Goal: Information Seeking & Learning: Learn about a topic

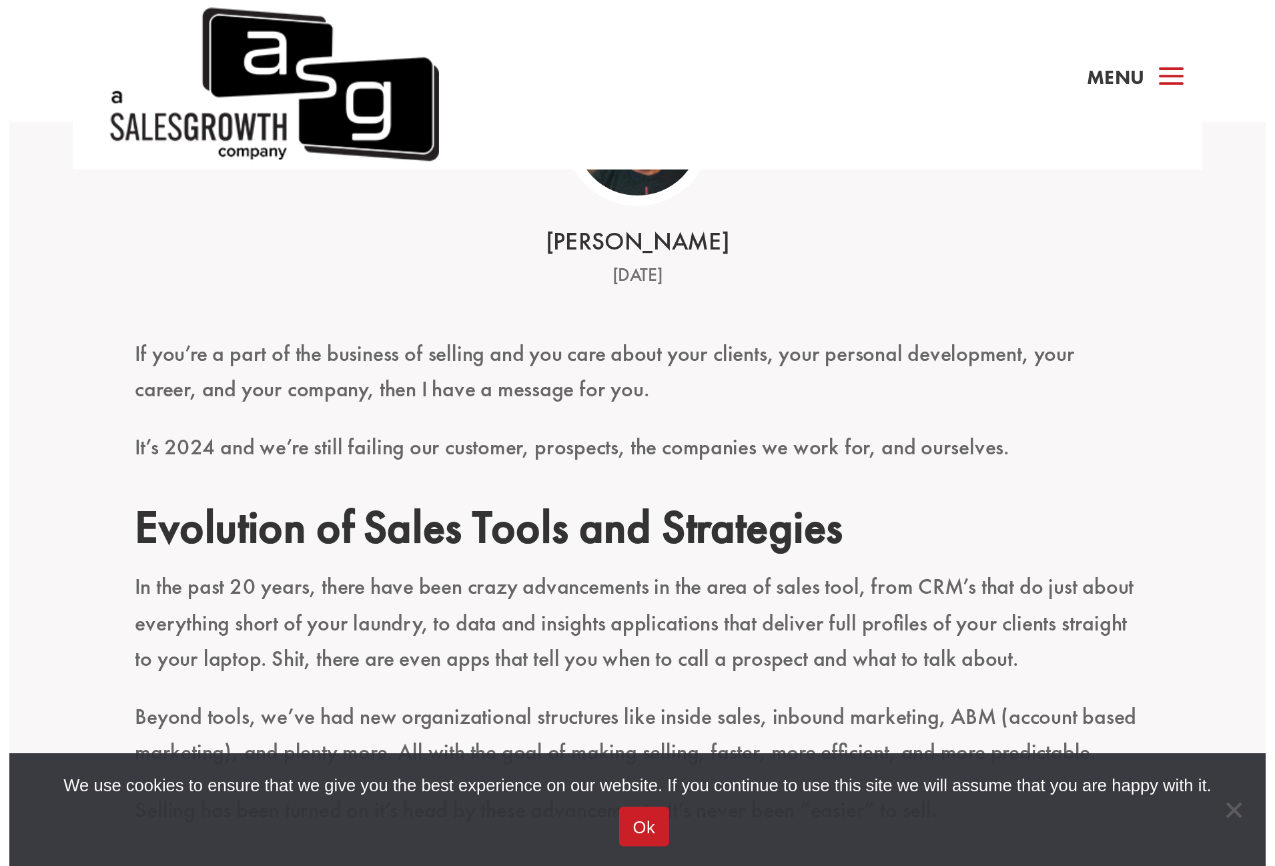
scroll to position [272, 0]
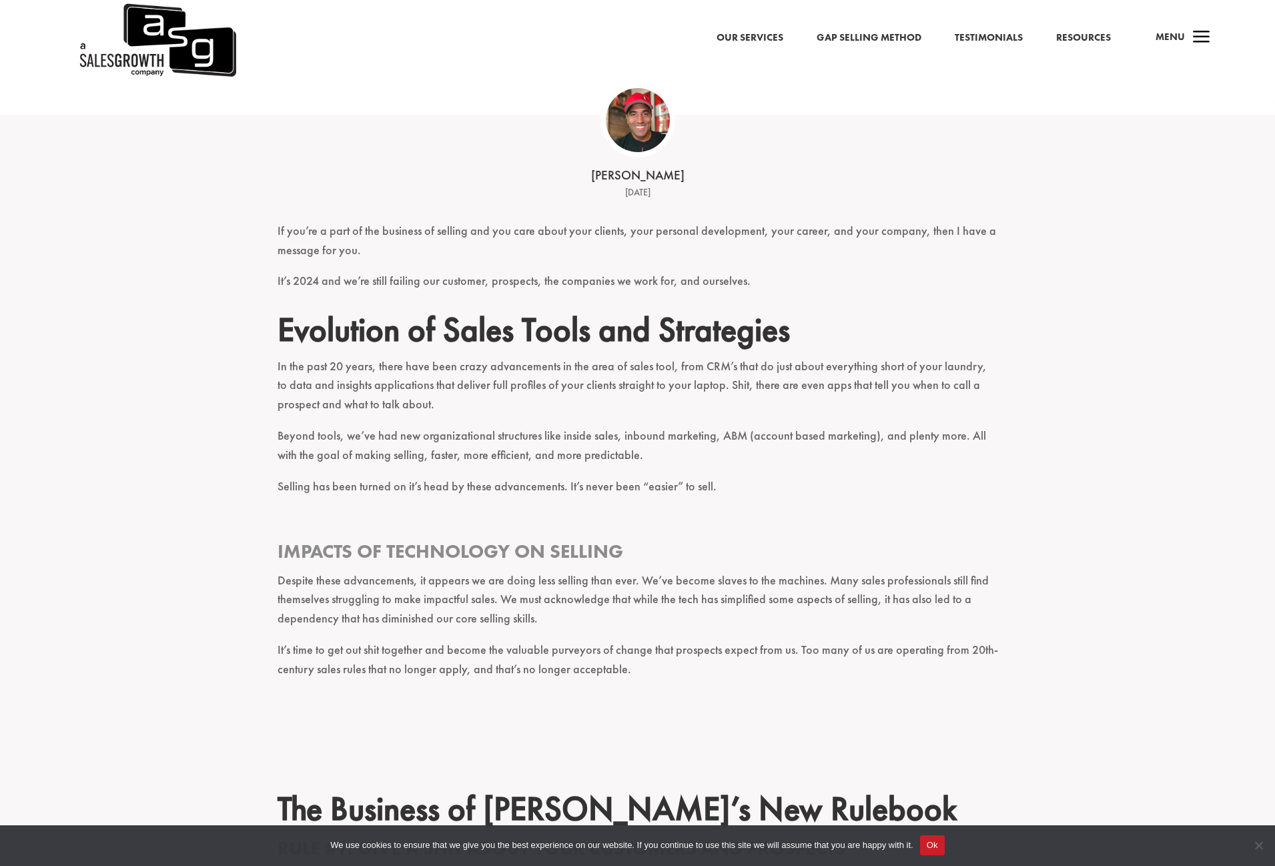
click at [656, 383] on p "In the past 20 years, there have been crazy advancements in the area of sales t…" at bounding box center [638, 391] width 721 height 69
click at [316, 250] on p "If you’re a part of the business of selling and you care about your clients, yo…" at bounding box center [638, 247] width 721 height 51
drag, startPoint x: 767, startPoint y: 378, endPoint x: 816, endPoint y: 378, distance: 48.7
click at [810, 380] on p "In the past 20 years, there have been crazy advancements in the area of sales t…" at bounding box center [638, 391] width 721 height 69
click at [818, 378] on p "In the past 20 years, there have been crazy advancements in the area of sales t…" at bounding box center [638, 391] width 721 height 69
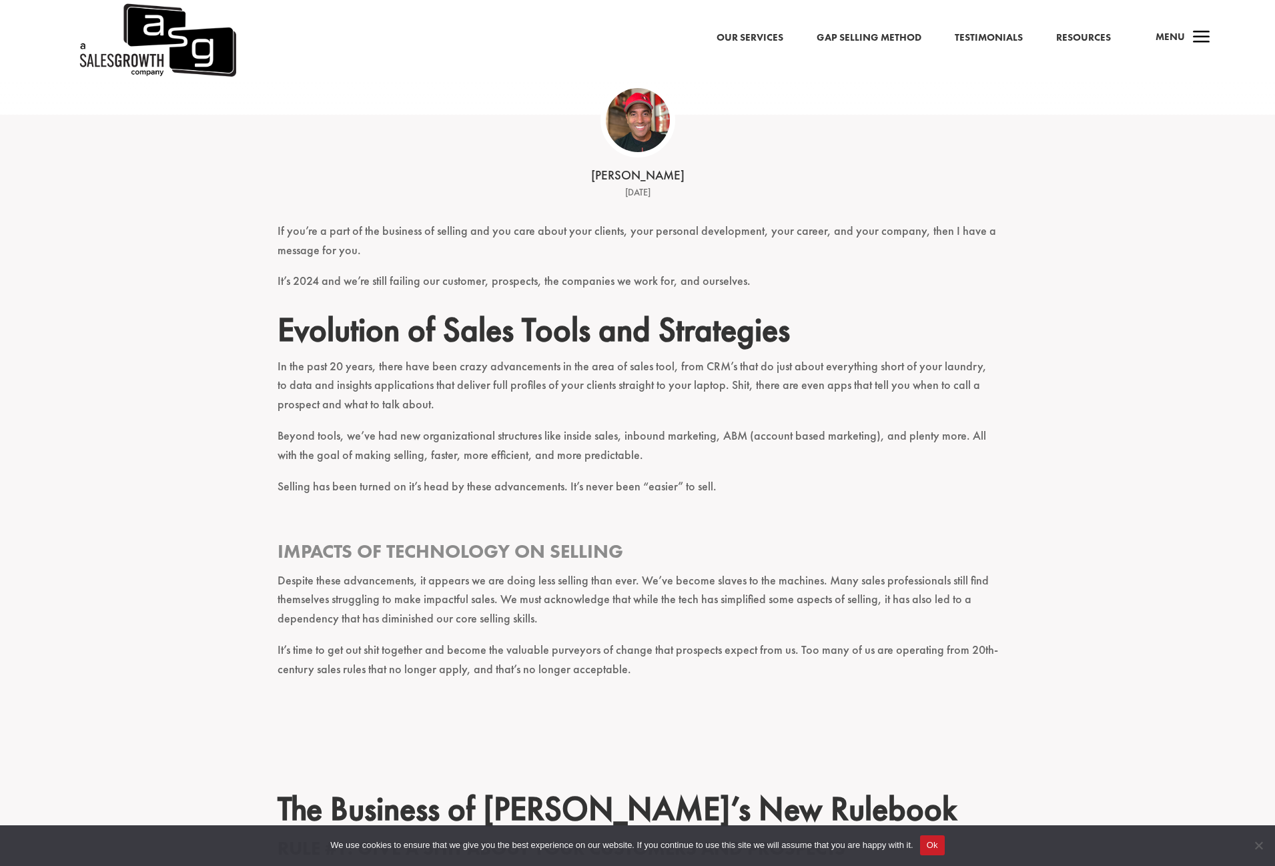
click at [818, 376] on p "In the past 20 years, there have been crazy advancements in the area of sales t…" at bounding box center [638, 391] width 721 height 69
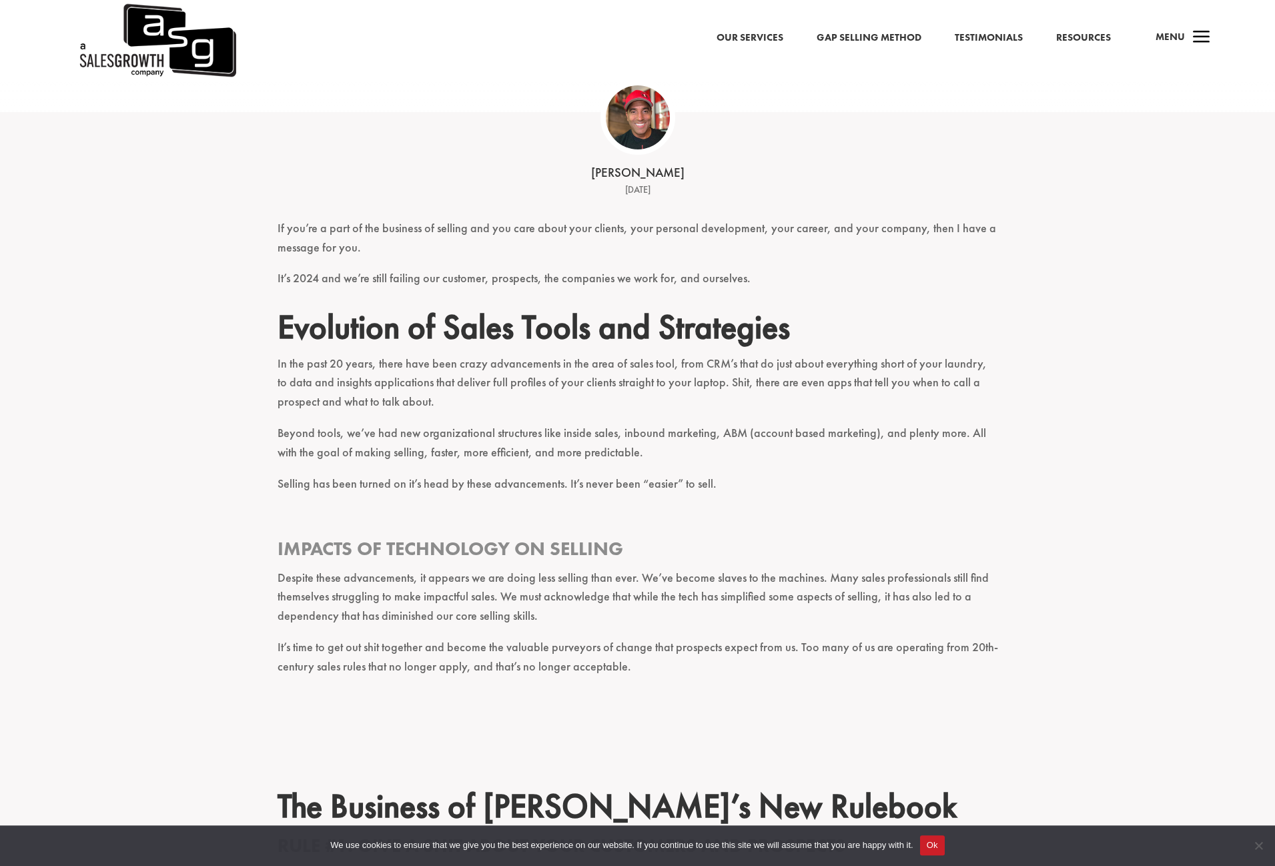
scroll to position [340, 0]
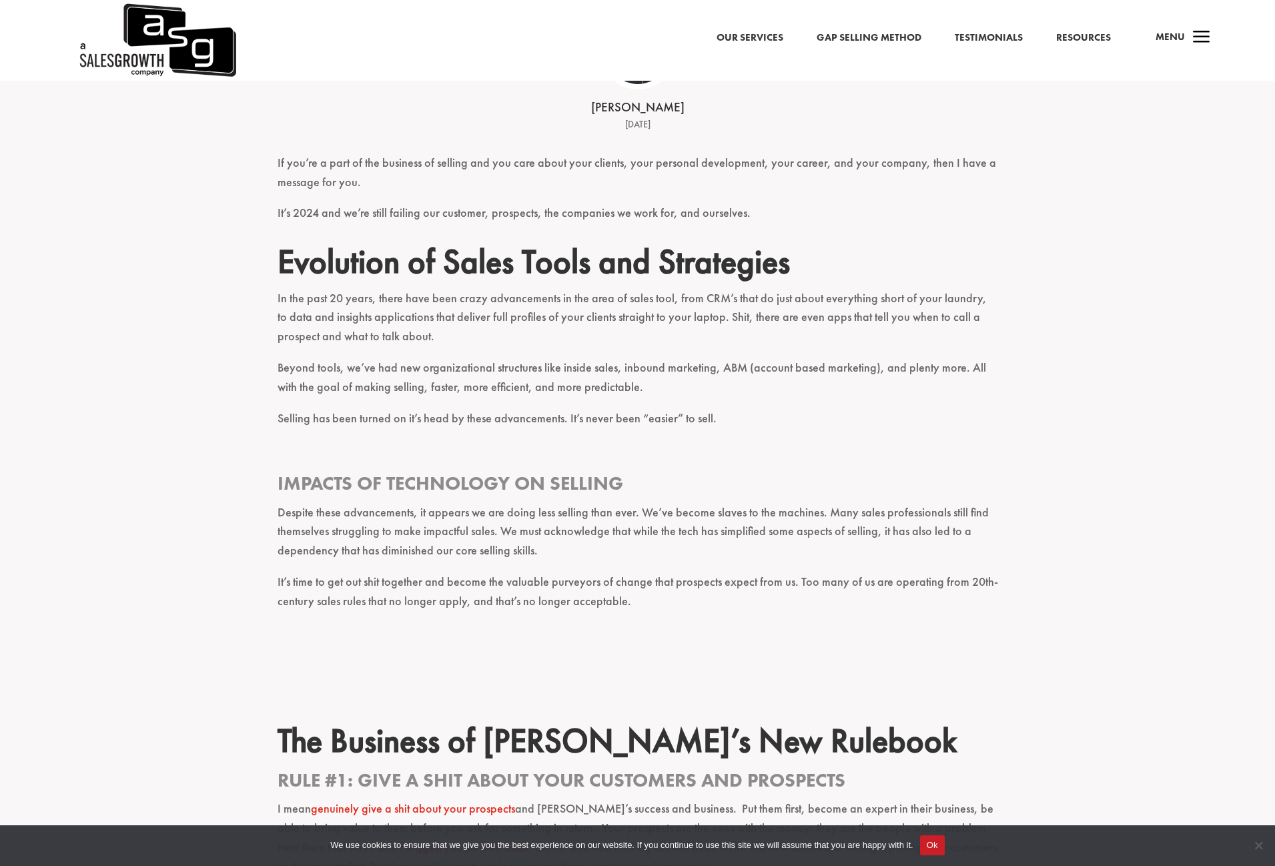
drag, startPoint x: 366, startPoint y: 322, endPoint x: 382, endPoint y: 319, distance: 16.2
click at [370, 319] on p "In the past 20 years, there have been crazy advancements in the area of sales t…" at bounding box center [638, 323] width 721 height 69
click at [383, 319] on p "In the past 20 years, there have been crazy advancements in the area of sales t…" at bounding box center [638, 323] width 721 height 69
click at [450, 320] on p "In the past 20 years, there have been crazy advancements in the area of sales t…" at bounding box center [638, 323] width 721 height 69
click at [515, 328] on p "In the past 20 years, there have been crazy advancements in the area of sales t…" at bounding box center [638, 323] width 721 height 69
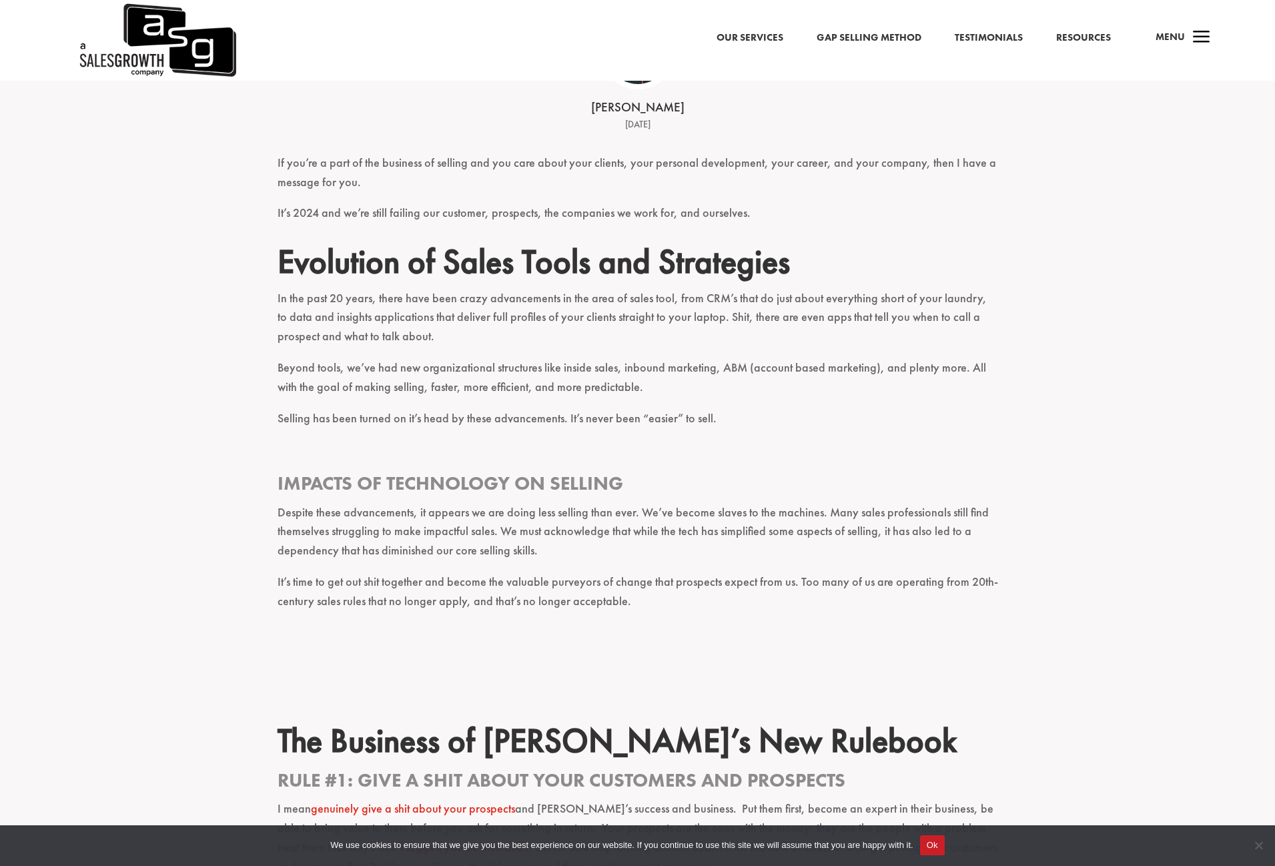
click at [523, 328] on p "In the past 20 years, there have been crazy advancements in the area of sales t…" at bounding box center [638, 323] width 721 height 69
click at [568, 315] on p "In the past 20 years, there have been crazy advancements in the area of sales t…" at bounding box center [638, 323] width 721 height 69
click at [759, 315] on p "In the past 20 years, there have been crazy advancements in the area of sales t…" at bounding box center [638, 323] width 721 height 69
drag, startPoint x: 626, startPoint y: 330, endPoint x: 644, endPoint y: 328, distance: 18.2
click at [637, 329] on p "In the past 20 years, there have been crazy advancements in the area of sales t…" at bounding box center [638, 323] width 721 height 69
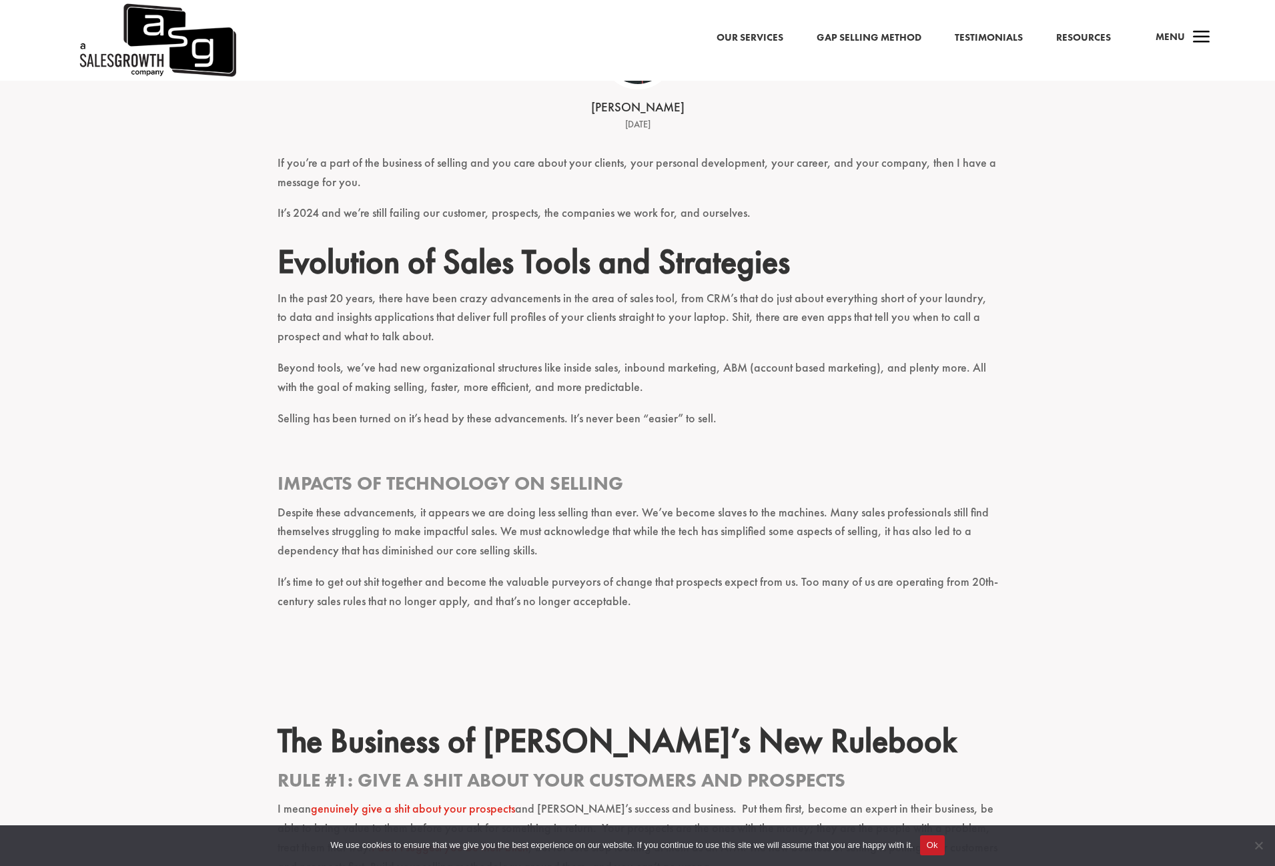
click at [672, 321] on p "In the past 20 years, there have been crazy advancements in the area of sales t…" at bounding box center [638, 323] width 721 height 69
drag, startPoint x: 540, startPoint y: 408, endPoint x: 499, endPoint y: 483, distance: 85.1
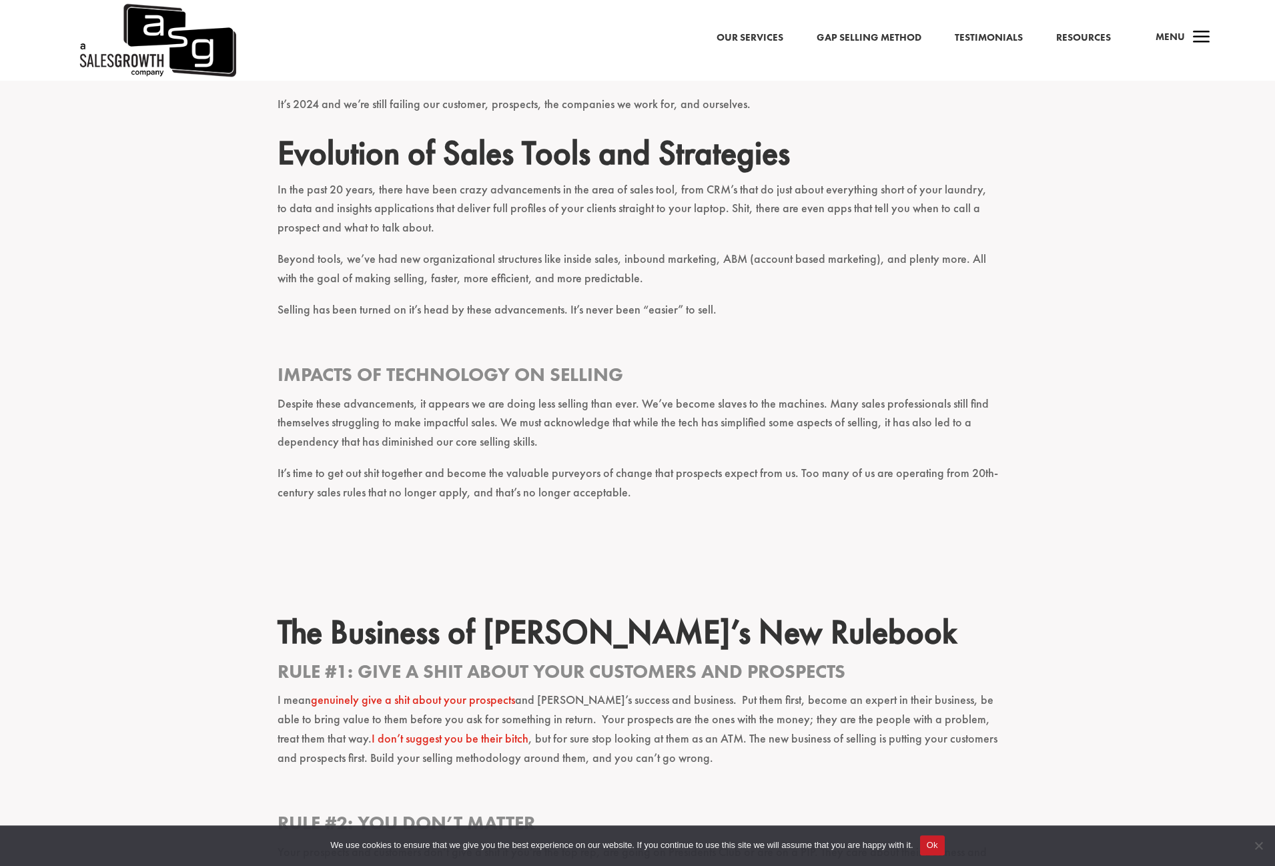
scroll to position [476, 0]
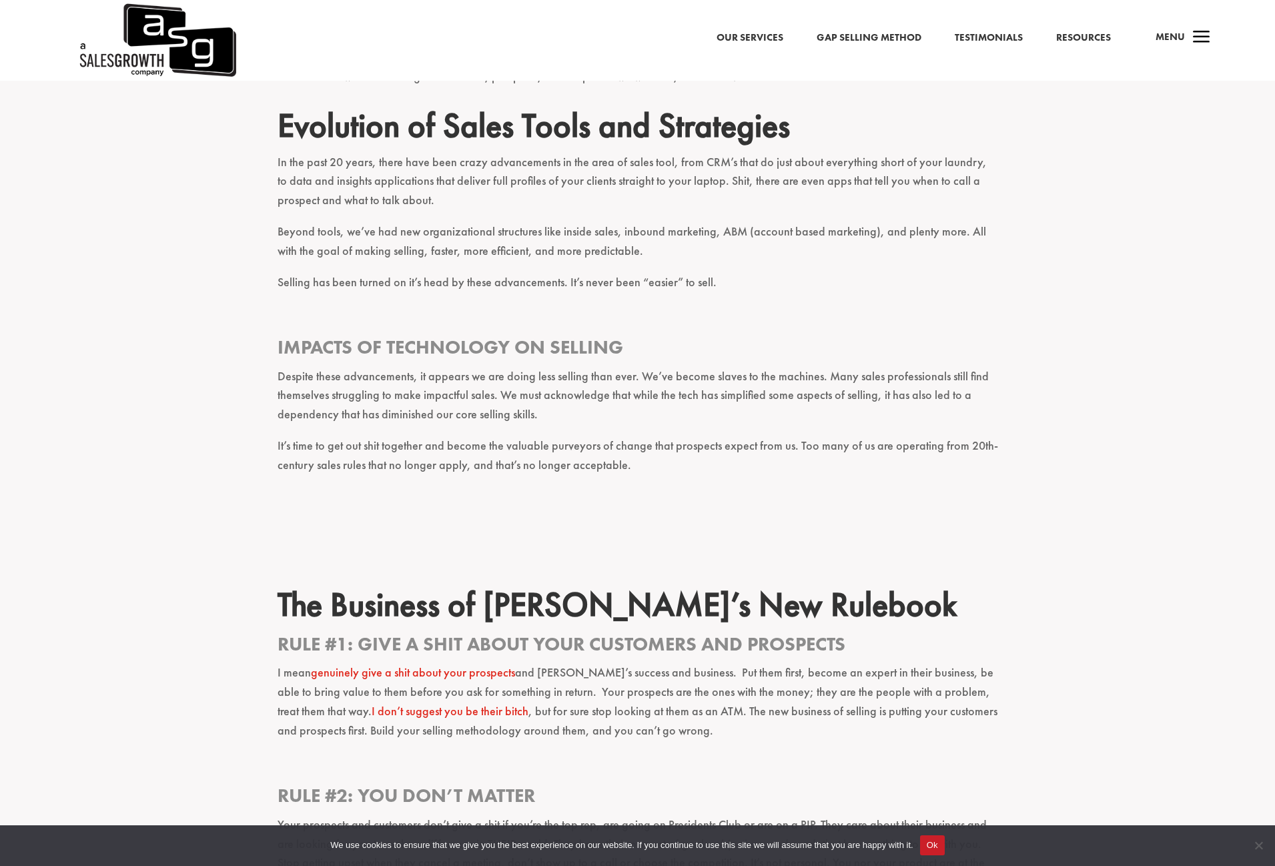
drag, startPoint x: 454, startPoint y: 389, endPoint x: 487, endPoint y: 375, distance: 36.2
click at [456, 386] on p "Despite these advancements, it appears we are doing less selling than ever. We’…" at bounding box center [638, 401] width 721 height 69
click at [487, 375] on p "Despite these advancements, it appears we are doing less selling than ever. We’…" at bounding box center [638, 401] width 721 height 69
click at [535, 372] on p "Despite these advancements, it appears we are doing less selling than ever. We’…" at bounding box center [638, 401] width 721 height 69
drag, startPoint x: 775, startPoint y: 371, endPoint x: 793, endPoint y: 370, distance: 18.1
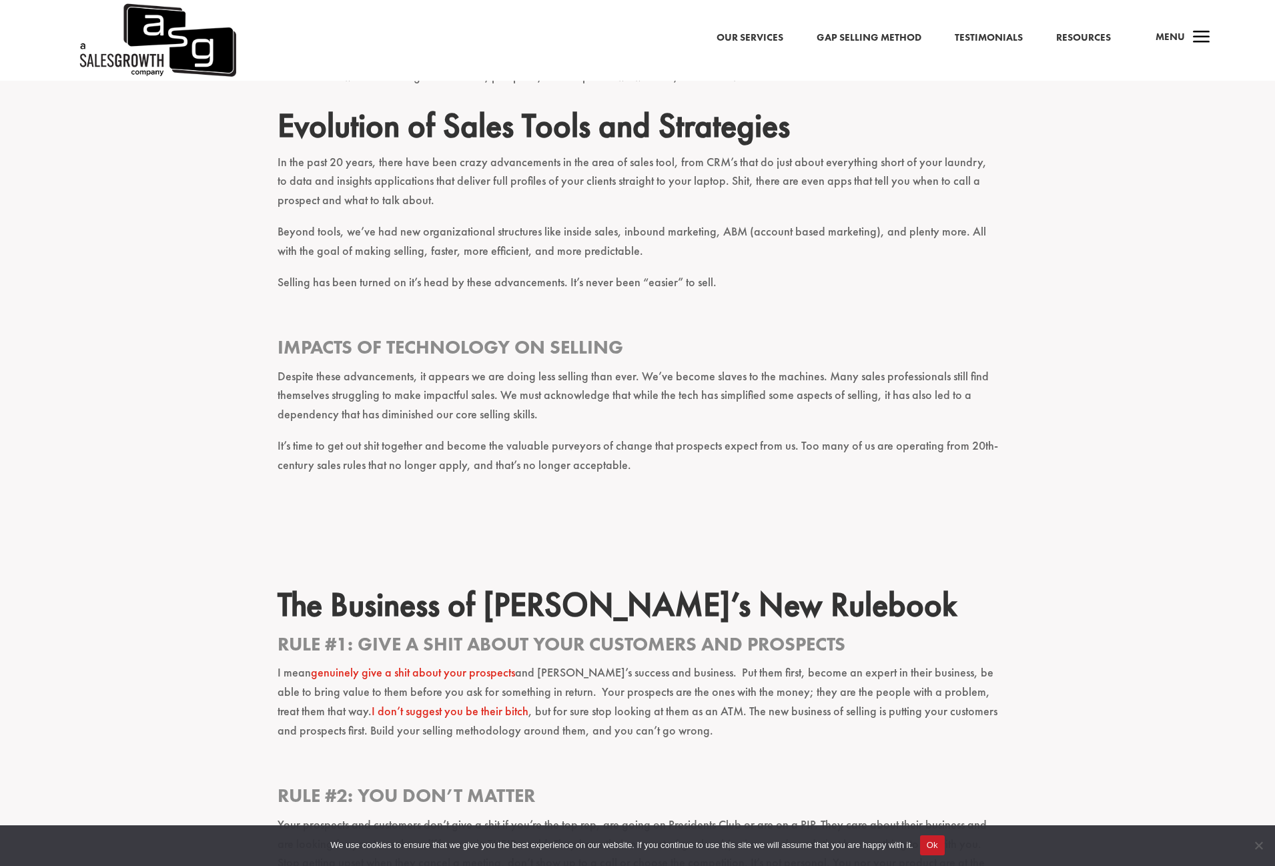
click at [776, 370] on p "Despite these advancements, it appears we are doing less selling than ever. We’…" at bounding box center [638, 401] width 721 height 69
click at [834, 376] on p "Despite these advancements, it appears we are doing less selling than ever. We’…" at bounding box center [638, 401] width 721 height 69
drag, startPoint x: 290, startPoint y: 392, endPoint x: 359, endPoint y: 392, distance: 69.4
click at [304, 392] on p "Despite these advancements, it appears we are doing less selling than ever. We’…" at bounding box center [638, 401] width 721 height 69
click at [372, 392] on p "Despite these advancements, it appears we are doing less selling than ever. We’…" at bounding box center [638, 401] width 721 height 69
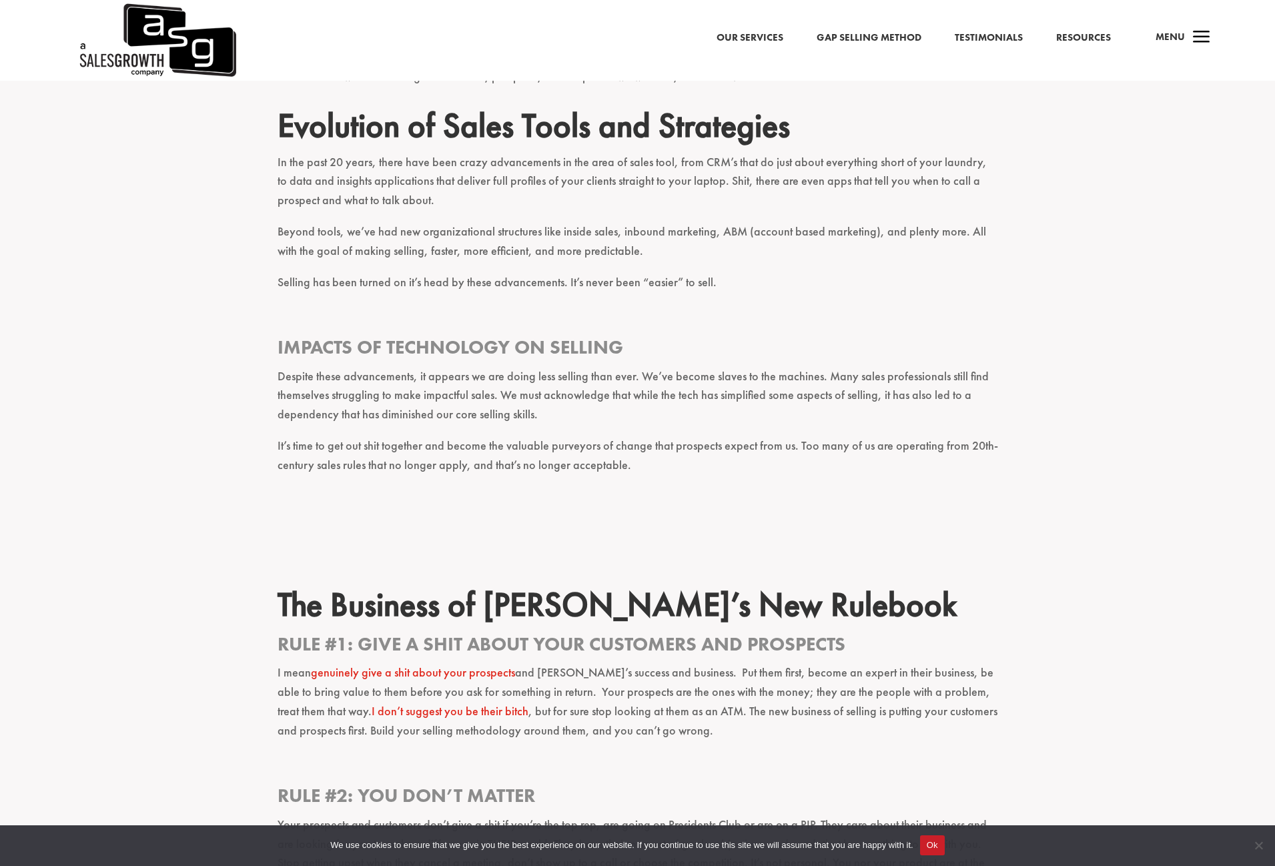
click at [409, 388] on p "Despite these advancements, it appears we are doing less selling than ever. We’…" at bounding box center [638, 401] width 721 height 69
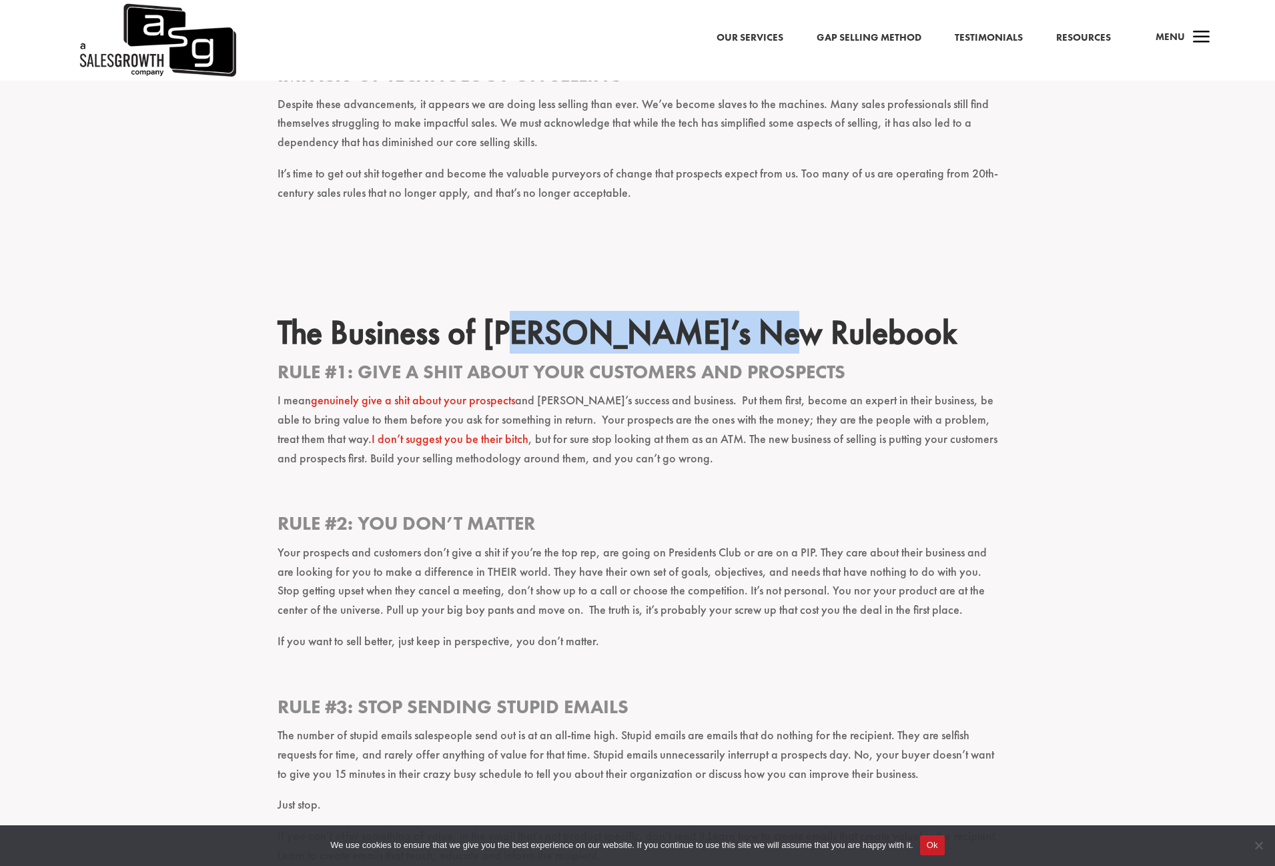
drag, startPoint x: 555, startPoint y: 328, endPoint x: 749, endPoint y: 334, distance: 194.3
click at [749, 334] on h2 "The Business of [PERSON_NAME]’s New Rulebook" at bounding box center [638, 335] width 721 height 47
click at [348, 394] on link "genuinely give a shit about your prospects" at bounding box center [413, 399] width 204 height 15
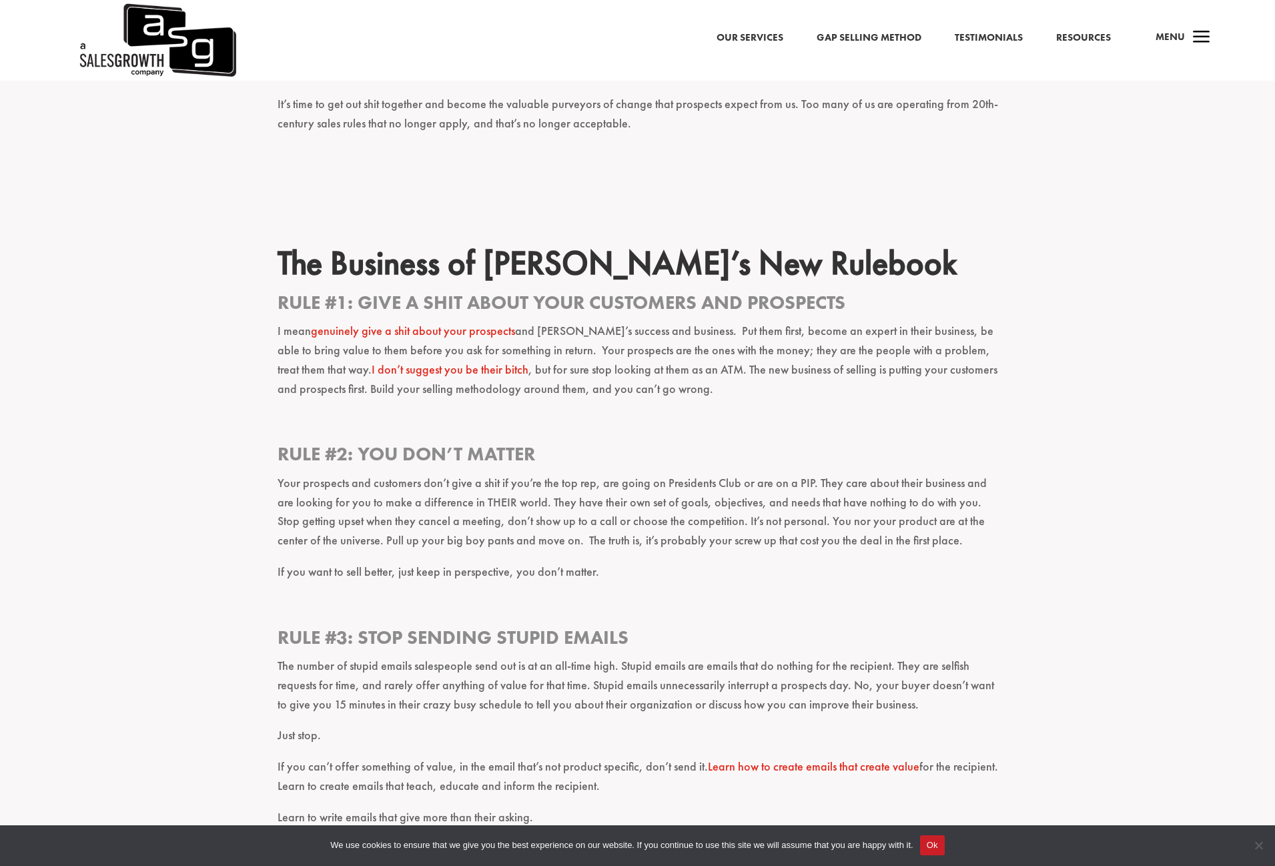
scroll to position [885, 0]
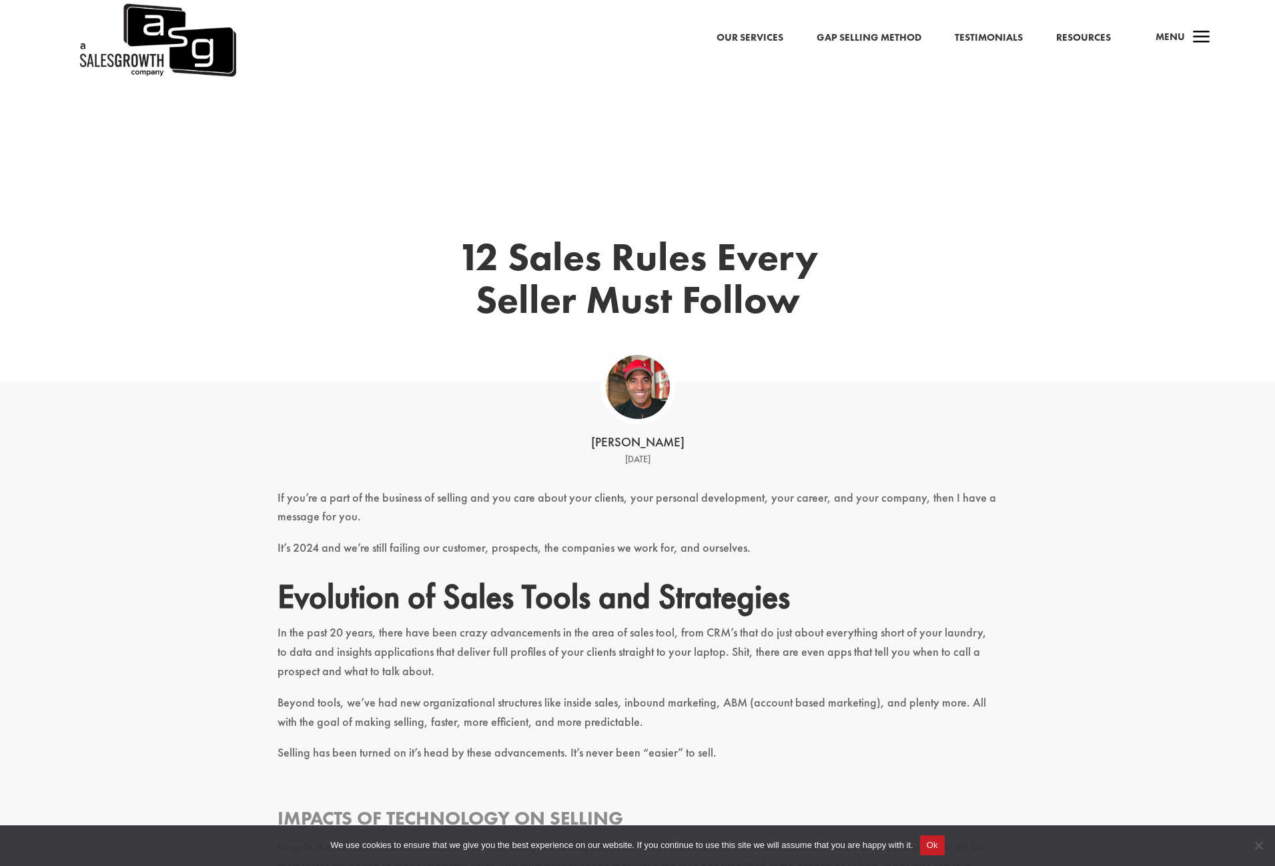
scroll to position [885, 0]
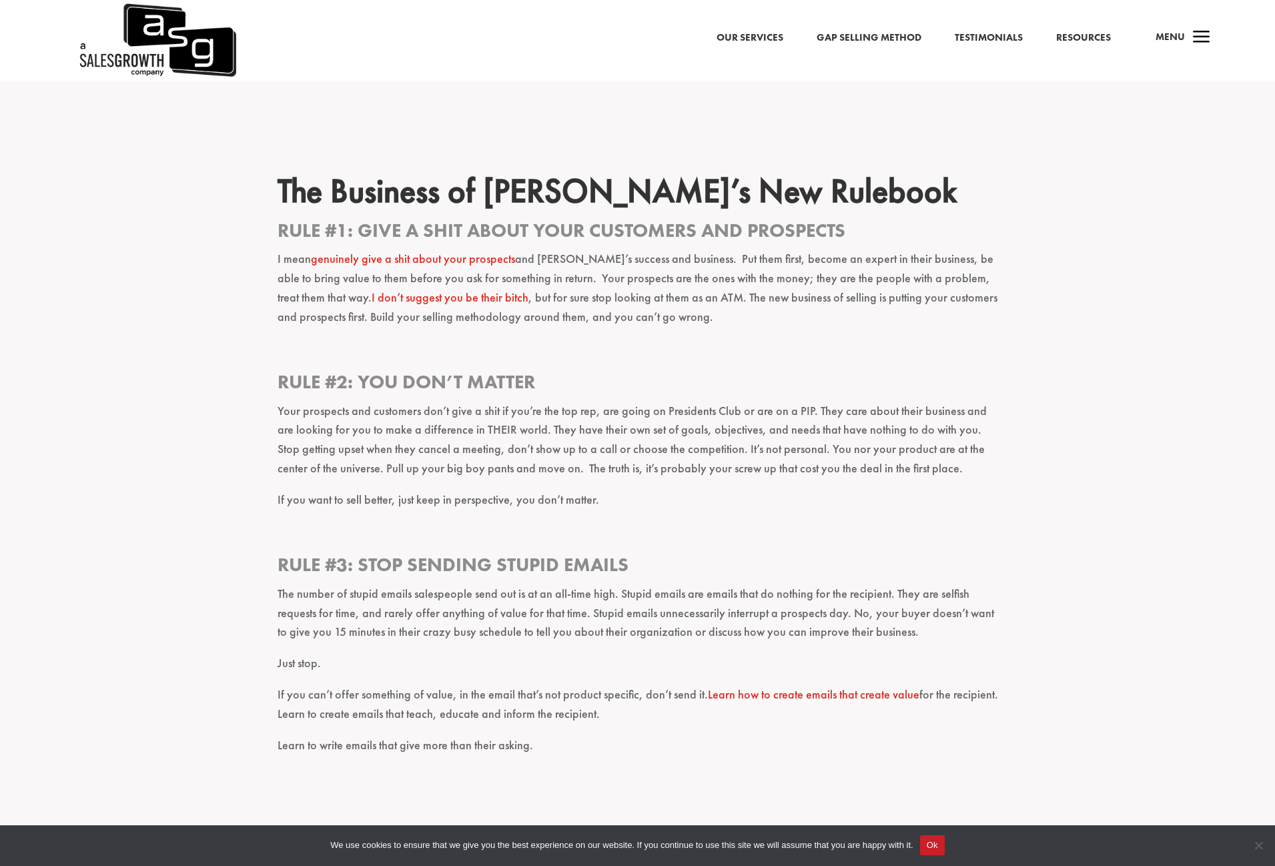
click at [541, 232] on h3 "Rule #1: Give a shit about your customers and prospects" at bounding box center [638, 233] width 721 height 31
click at [534, 359] on p at bounding box center [638, 353] width 721 height 31
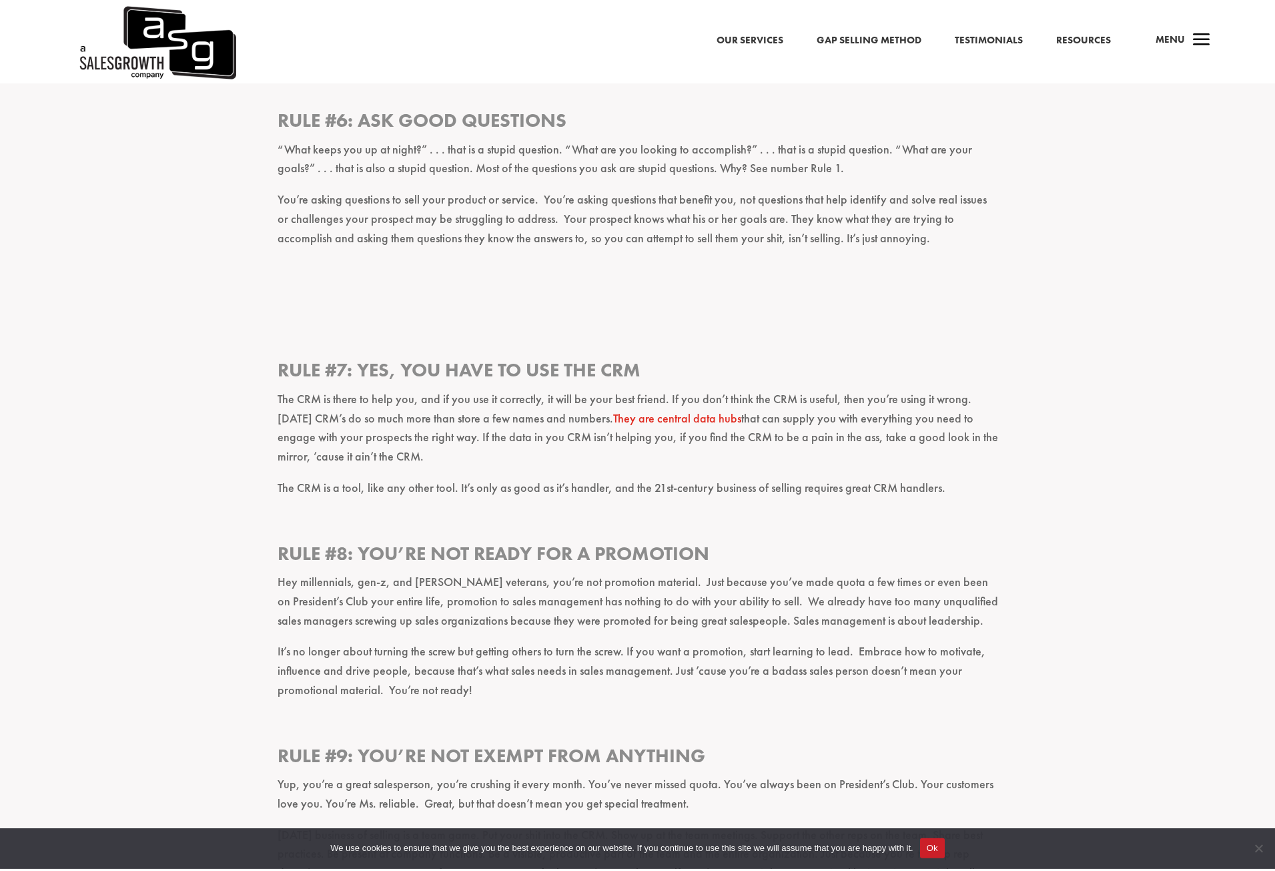
scroll to position [2110, 0]
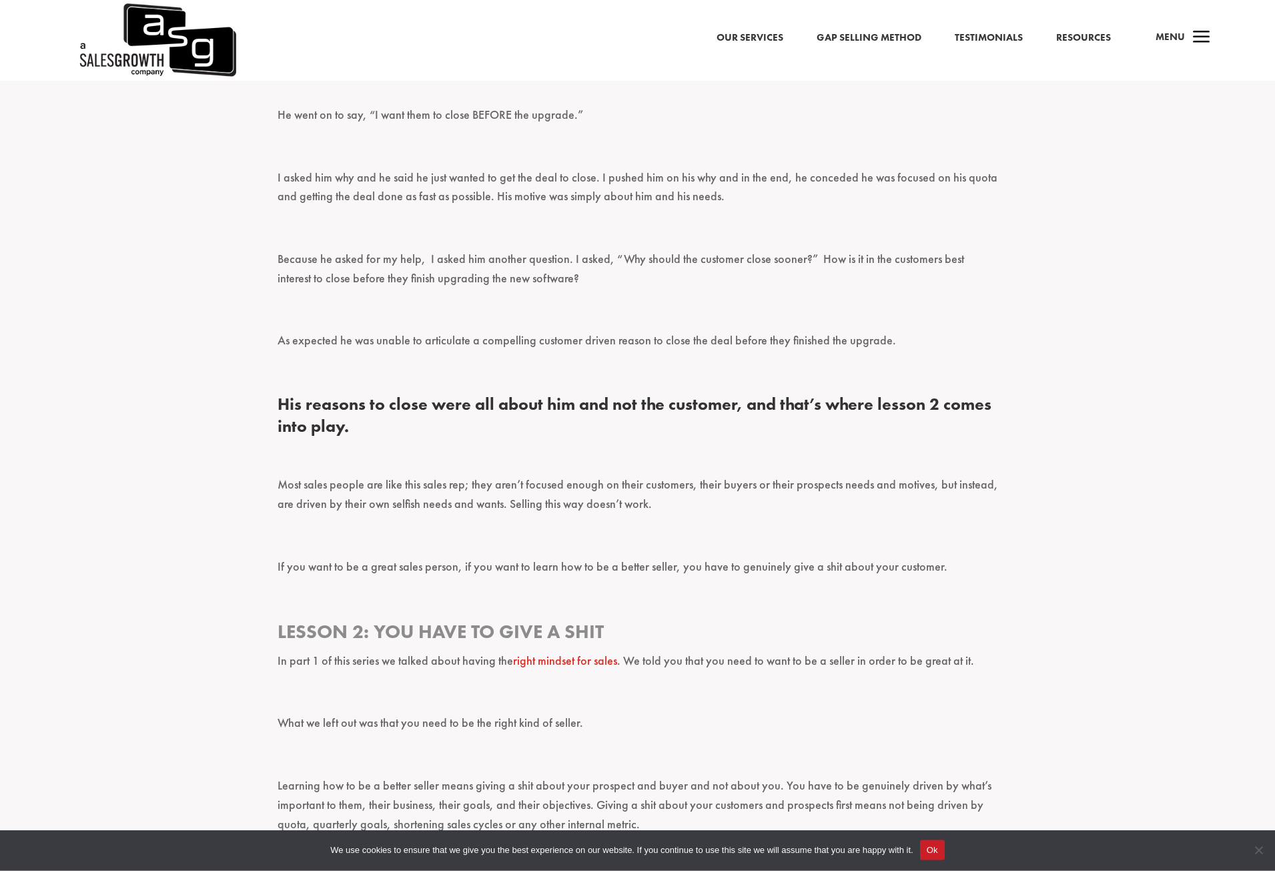
scroll to position [1225, 0]
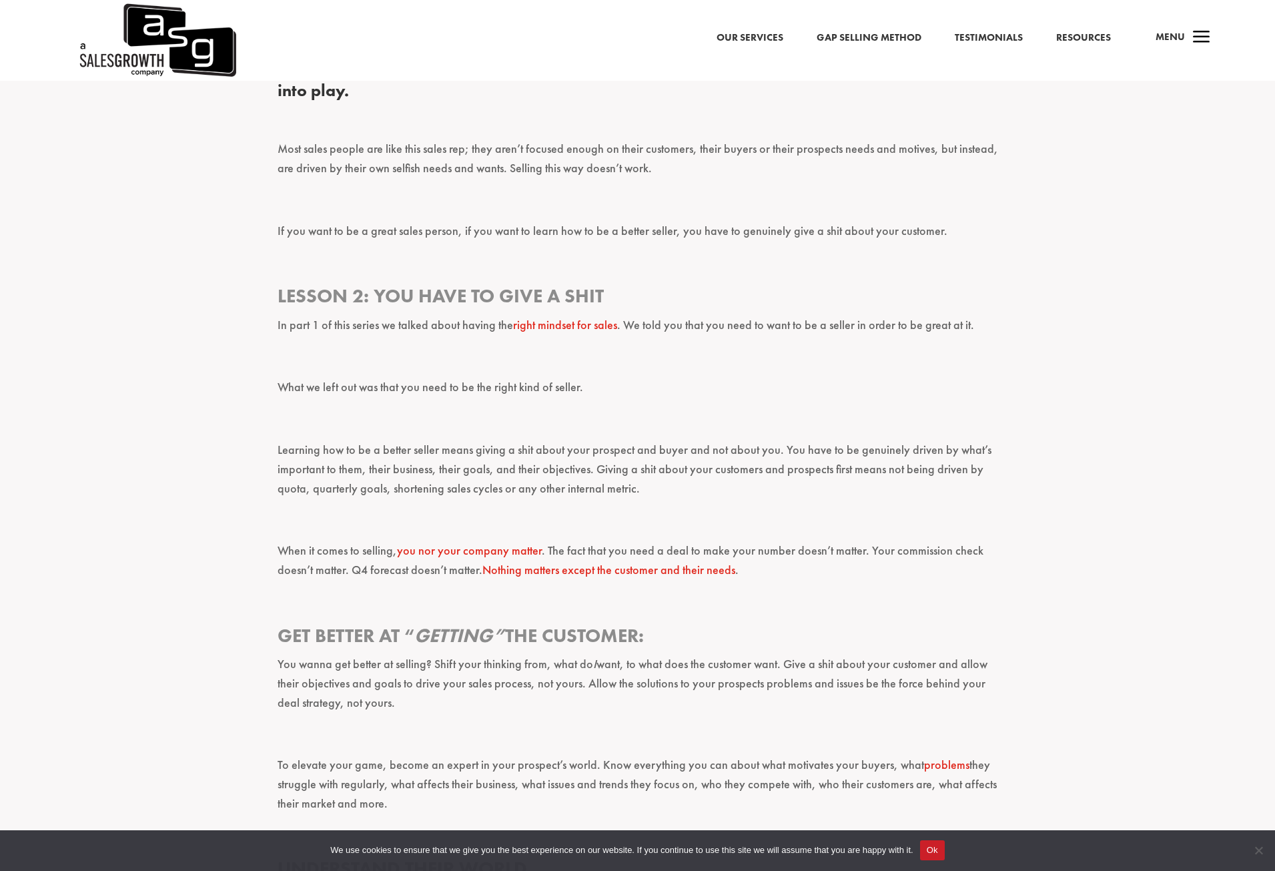
click at [25, 549] on div "If you want to learn how to be a better seller, start here: give a shit! This i…" at bounding box center [637, 626] width 1275 height 2763
click at [327, 208] on p at bounding box center [638, 205] width 721 height 31
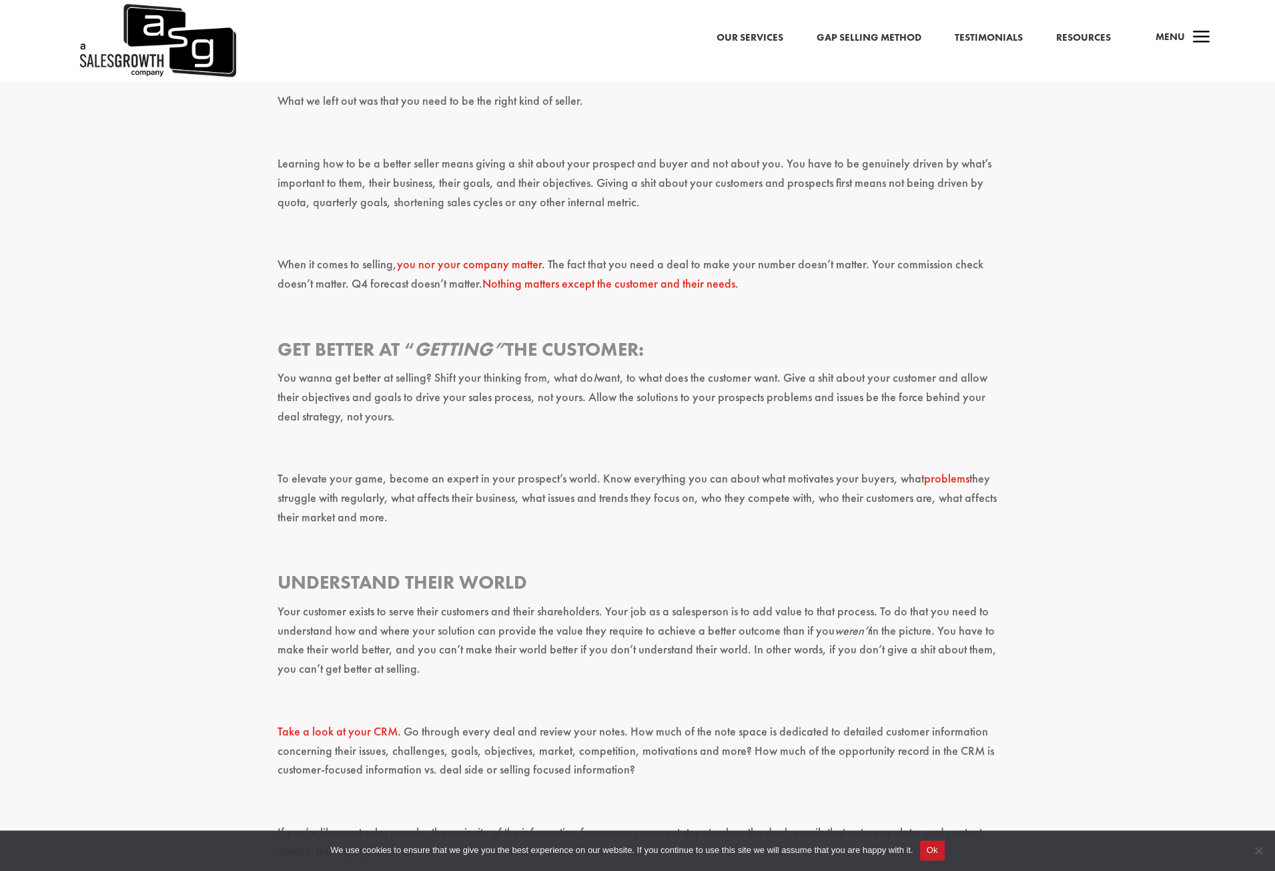
scroll to position [1634, 0]
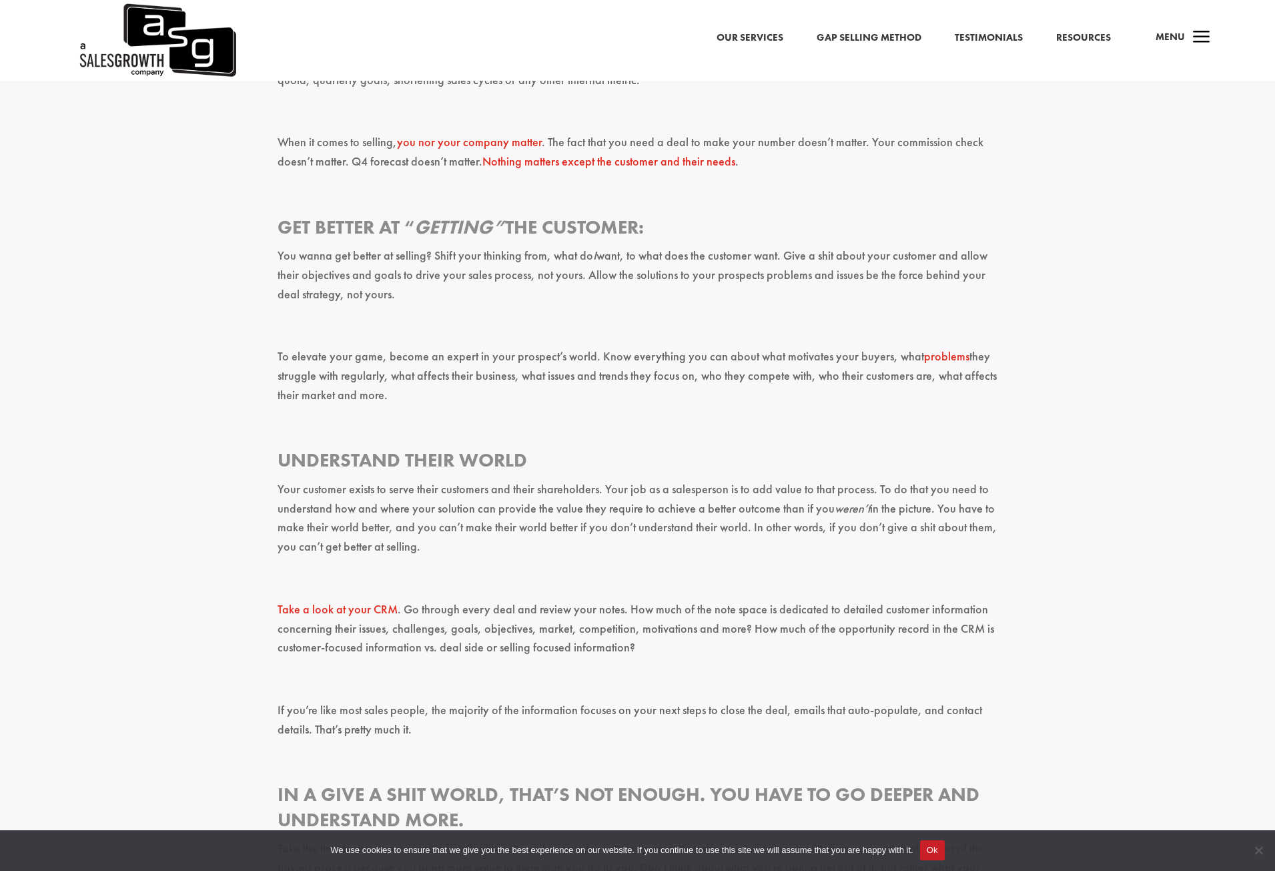
click at [392, 131] on p at bounding box center [638, 116] width 721 height 31
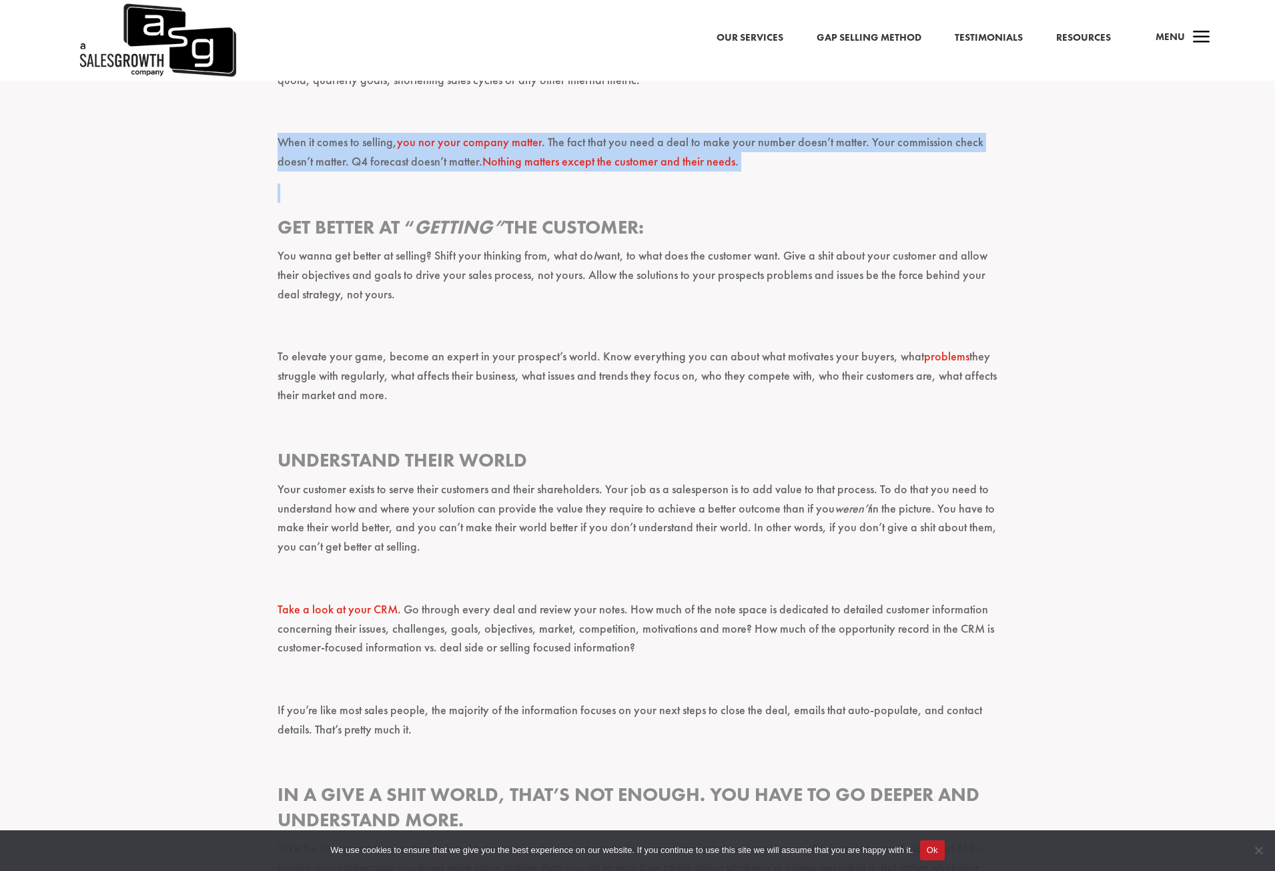
drag, startPoint x: 400, startPoint y: 131, endPoint x: 426, endPoint y: 190, distance: 63.9
click at [426, 190] on div "If you want to learn how to be a better seller, start here: give a shit! This i…" at bounding box center [638, 130] width 721 height 2551
click at [428, 176] on p "When it comes to selling, you nor your company matter . The fact that you need …" at bounding box center [638, 158] width 721 height 51
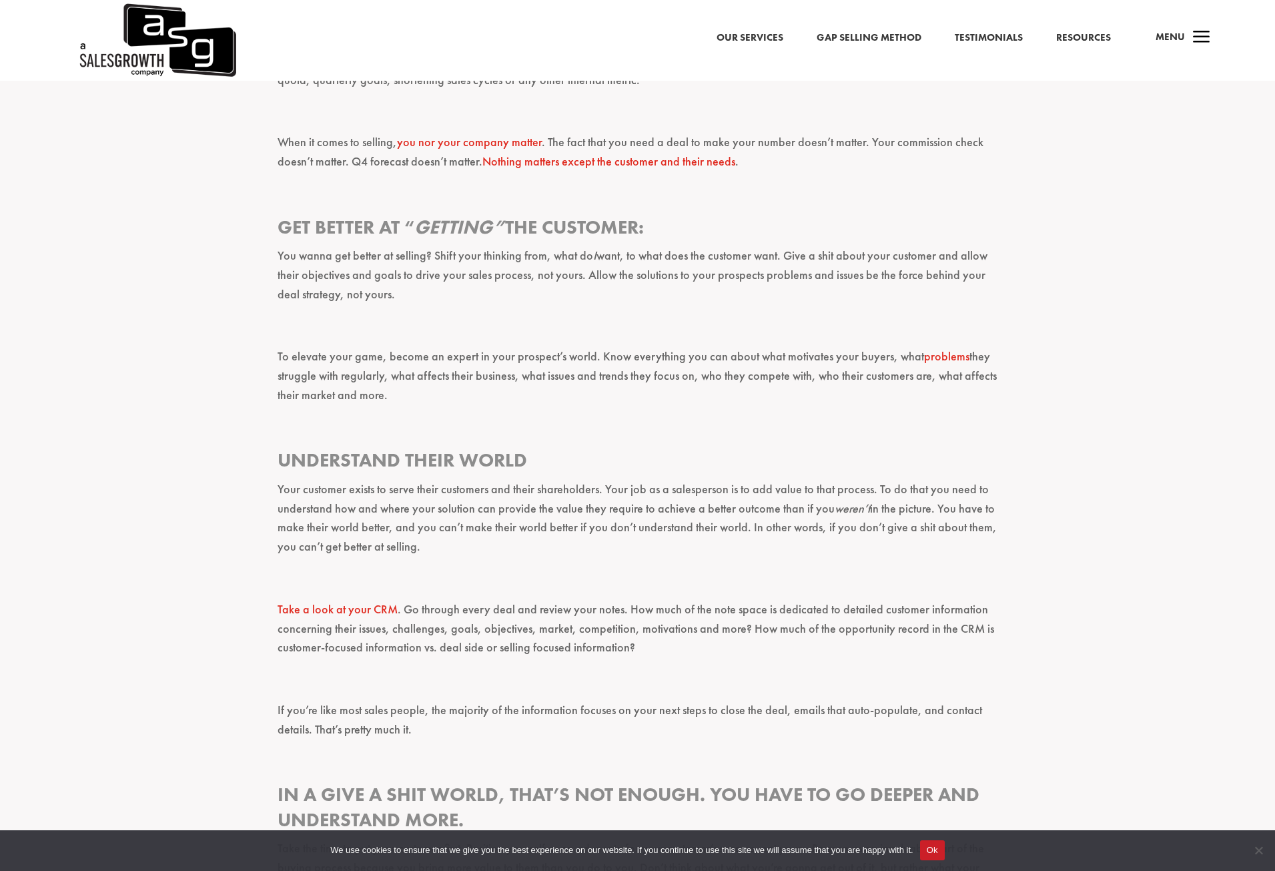
drag, startPoint x: 367, startPoint y: 164, endPoint x: 360, endPoint y: 163, distance: 6.7
click at [366, 164] on p "When it comes to selling, you nor your company matter . The fact that you need …" at bounding box center [638, 158] width 721 height 51
drag, startPoint x: 358, startPoint y: 163, endPoint x: 472, endPoint y: 160, distance: 113.5
click at [472, 161] on p "When it comes to selling, you nor your company matter . The fact that you need …" at bounding box center [638, 158] width 721 height 51
click at [474, 159] on p "When it comes to selling, you nor your company matter . The fact that you need …" at bounding box center [638, 158] width 721 height 51
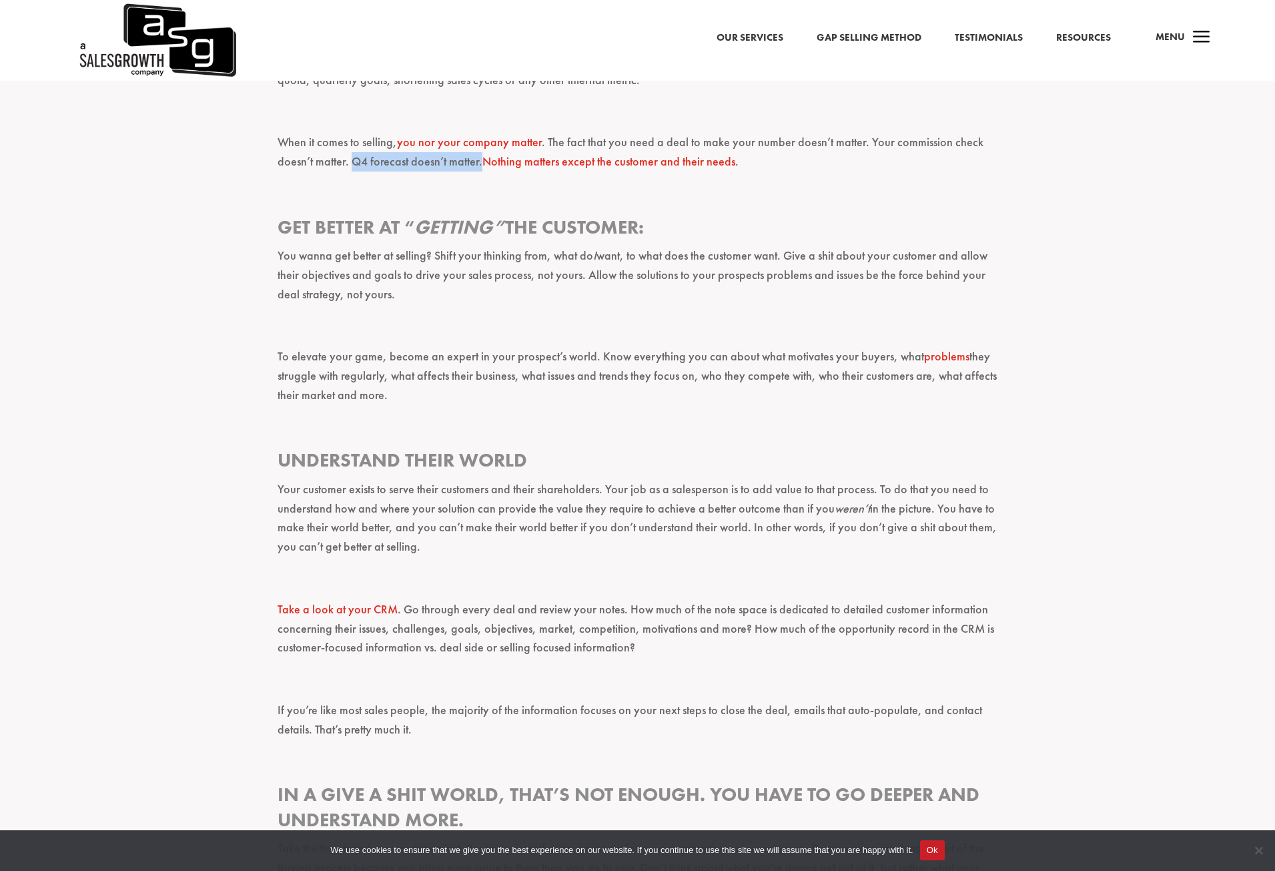
drag, startPoint x: 481, startPoint y: 156, endPoint x: 350, endPoint y: 156, distance: 130.1
click at [350, 156] on p "When it comes to selling, you nor your company matter . The fact that you need …" at bounding box center [638, 158] width 721 height 51
click at [348, 160] on p "When it comes to selling, you nor your company matter . The fact that you need …" at bounding box center [638, 158] width 721 height 51
drag, startPoint x: 378, startPoint y: 159, endPoint x: 478, endPoint y: 161, distance: 100.1
click at [478, 161] on p "When it comes to selling, you nor your company matter . The fact that you need …" at bounding box center [638, 158] width 721 height 51
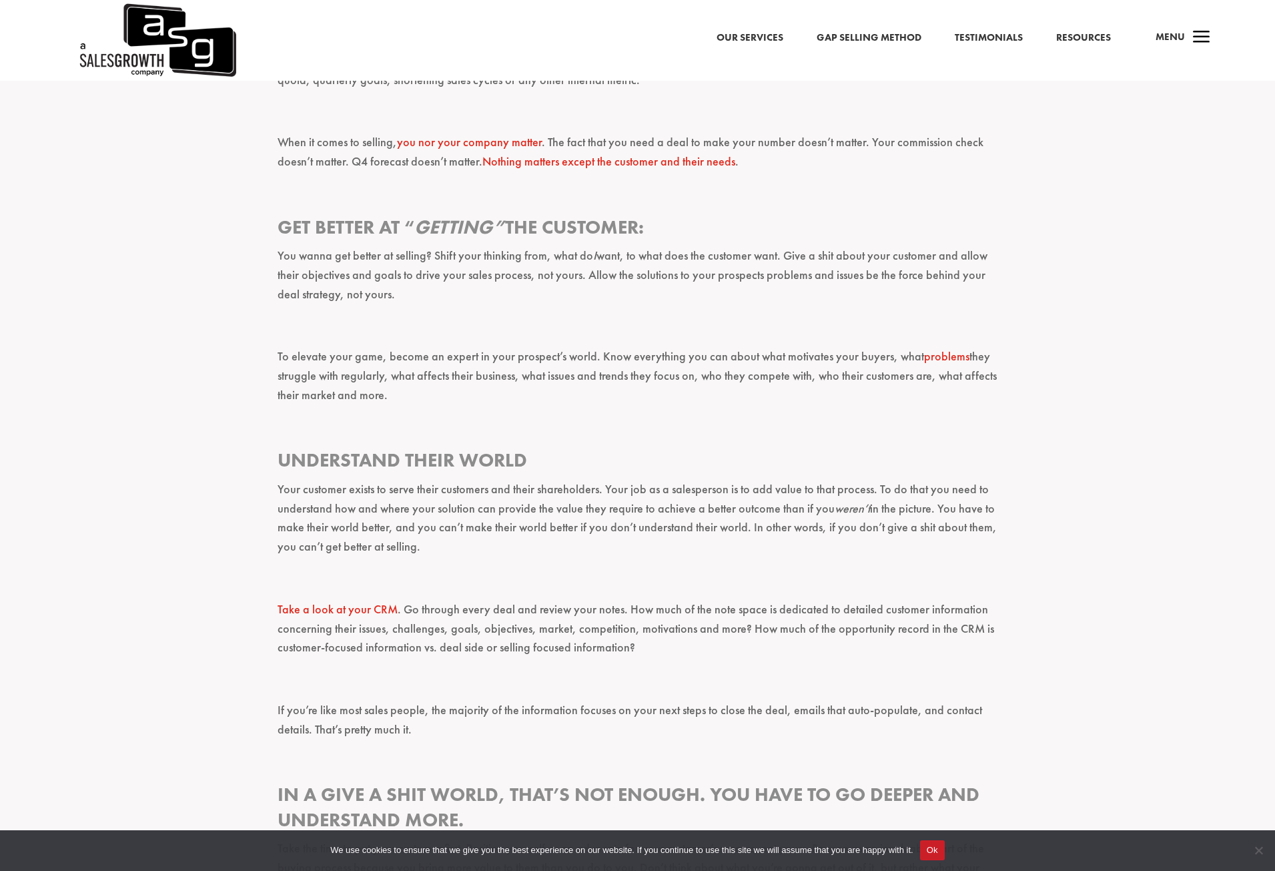
click at [483, 213] on p at bounding box center [638, 199] width 721 height 31
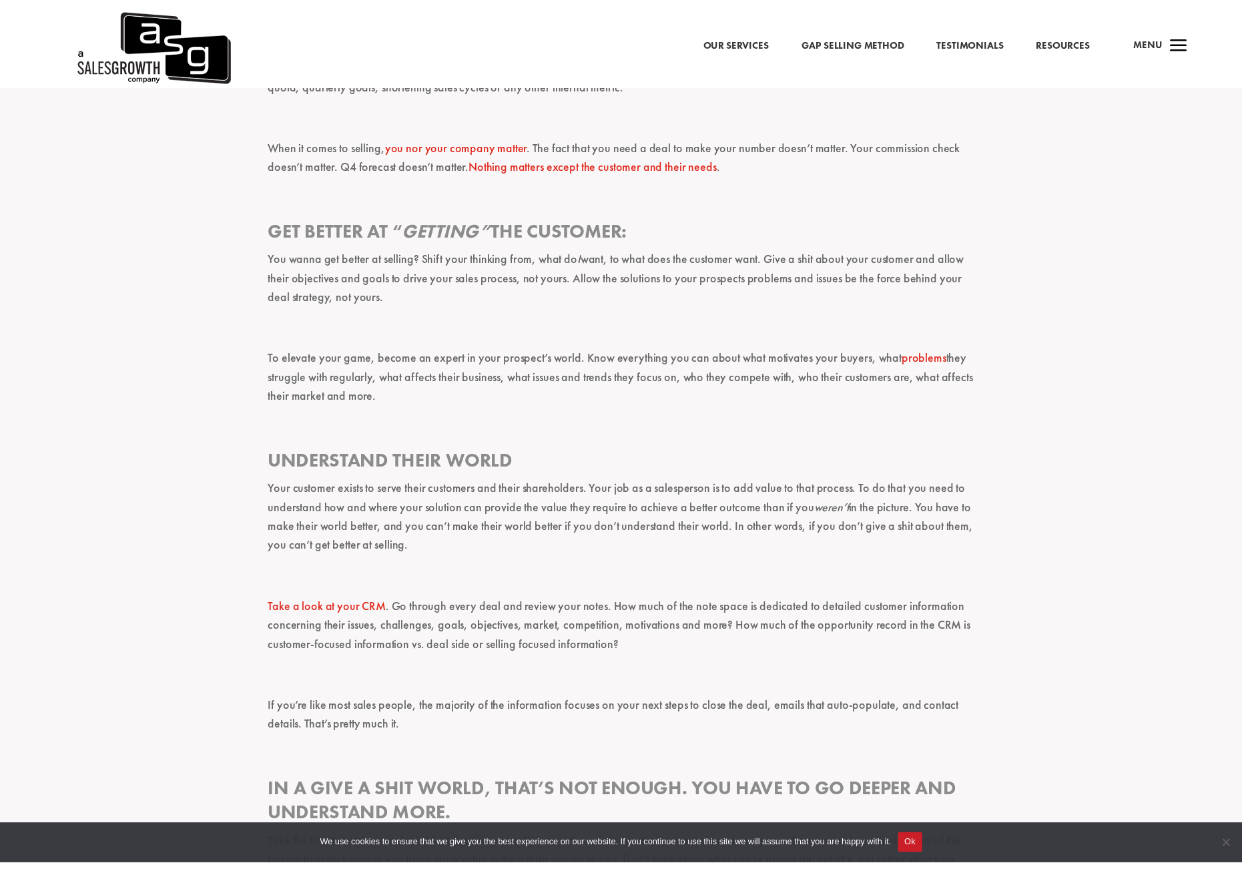
scroll to position [1627, 0]
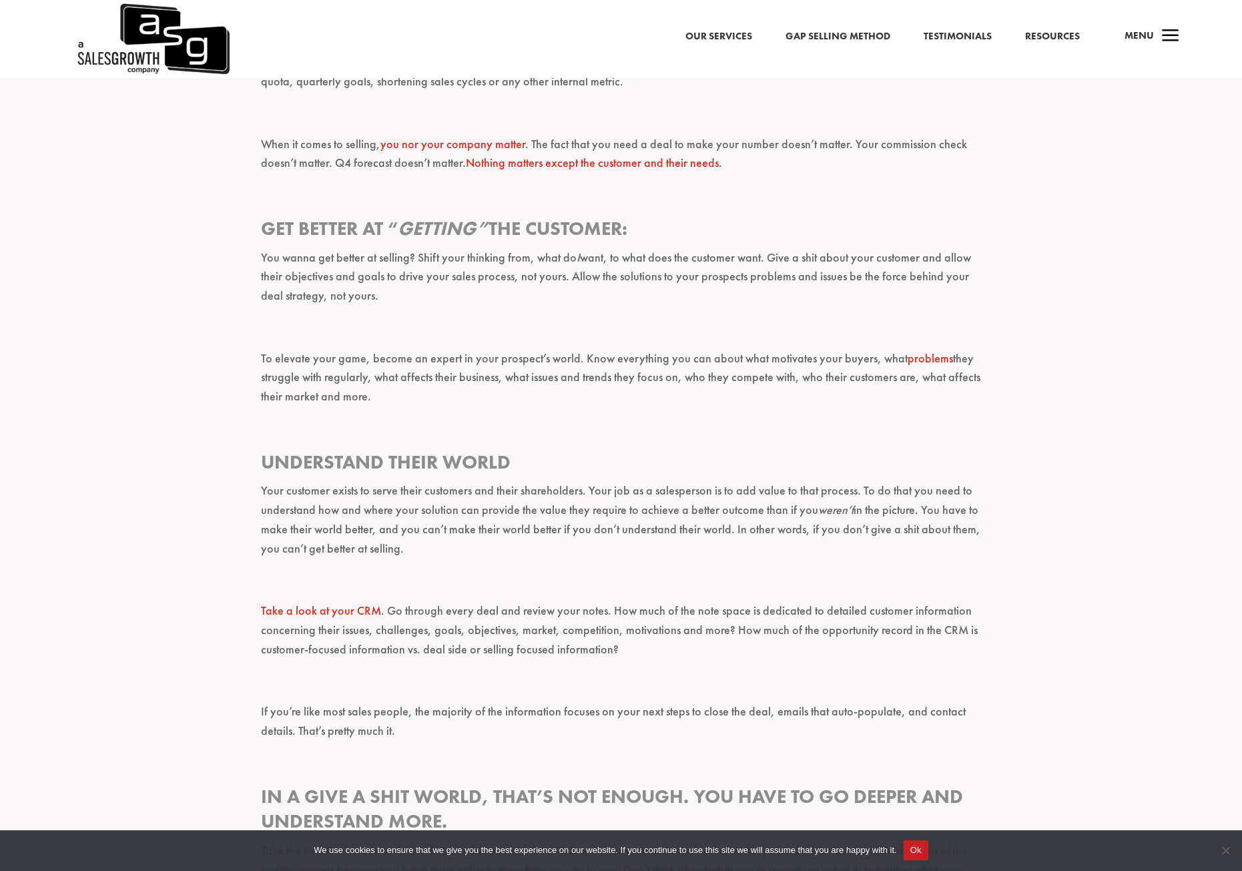
click at [75, 265] on div "If you want to learn how to be a better seller, start here: give a shit! This i…" at bounding box center [621, 157] width 1242 height 2639
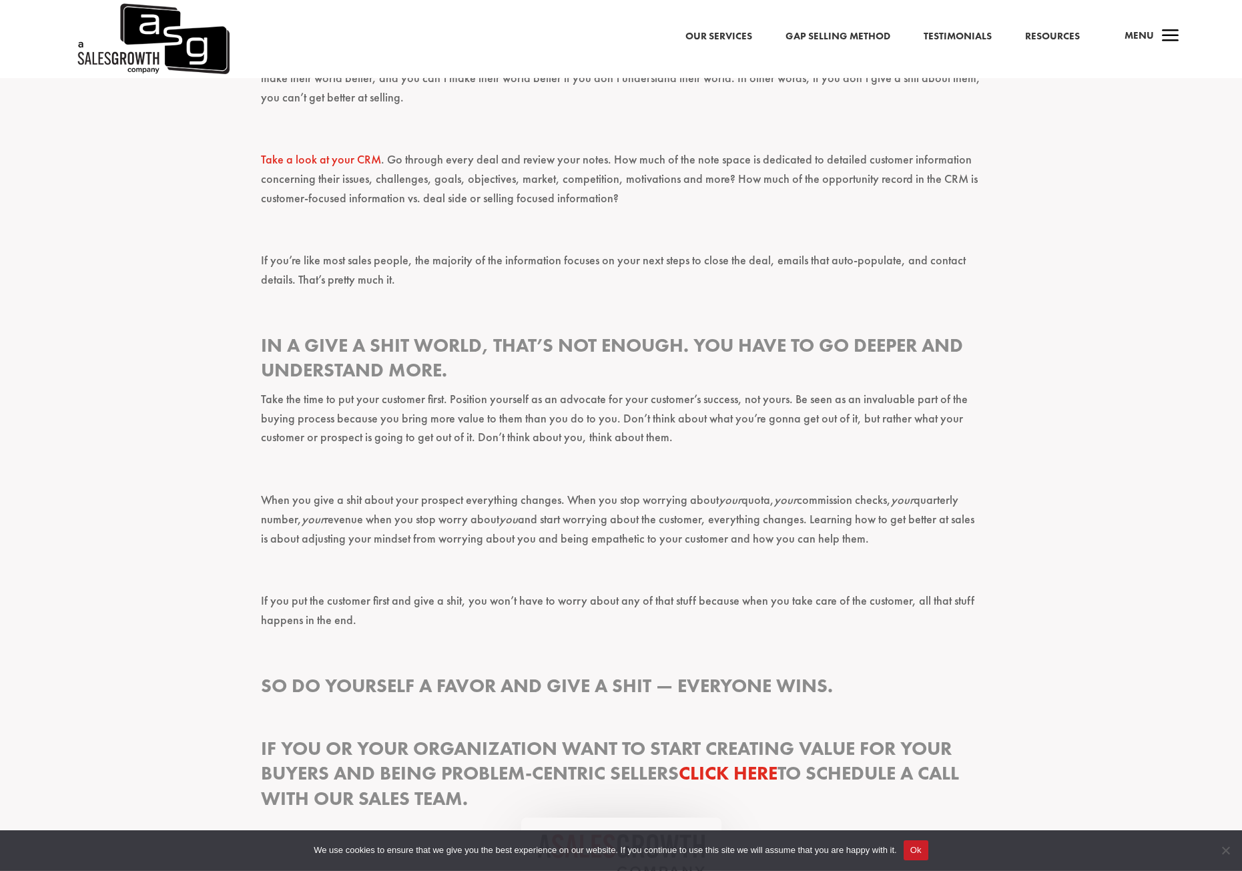
scroll to position [2104, 0]
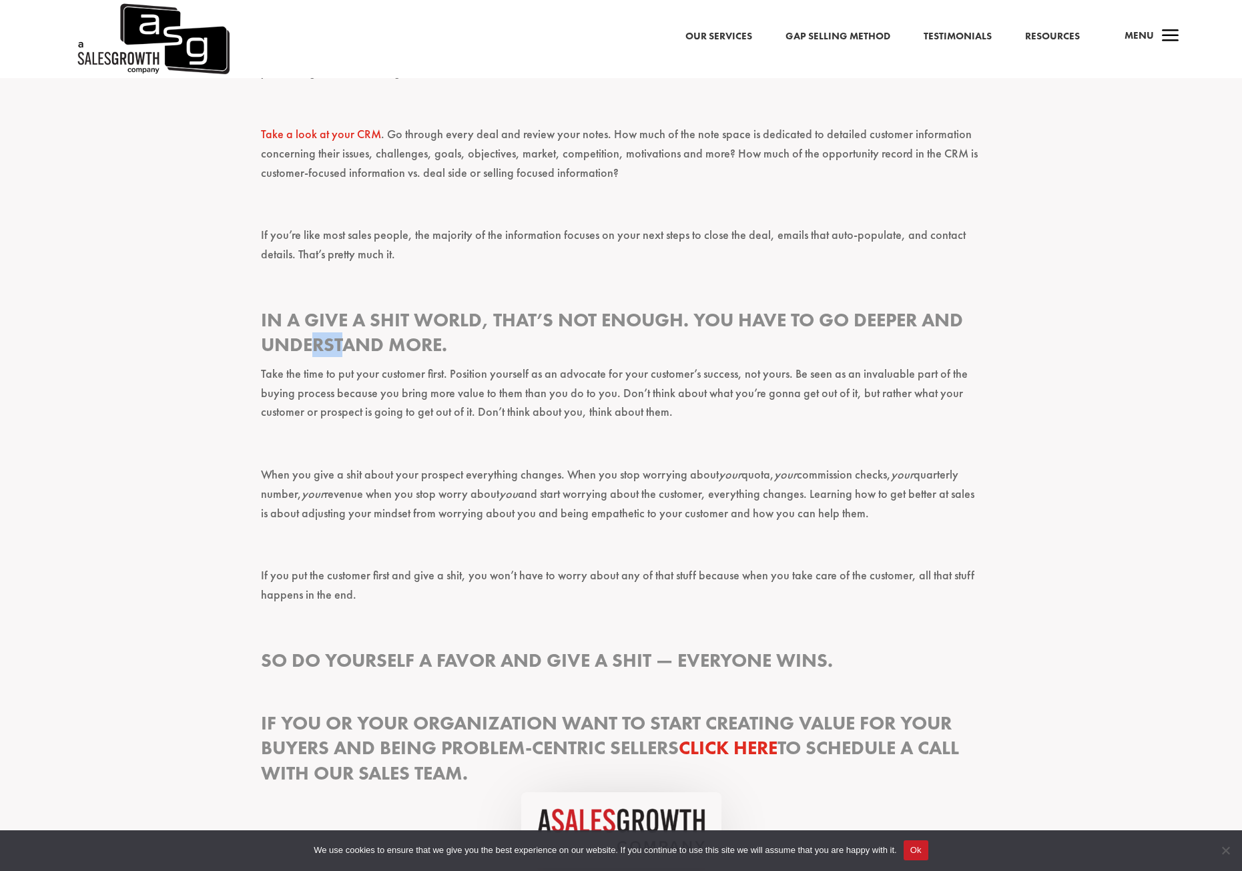
drag, startPoint x: 360, startPoint y: 358, endPoint x: 453, endPoint y: 344, distance: 94.5
click at [408, 351] on h3 "In a give a shit world, that’s not enough. You have to go deeper and understand…" at bounding box center [621, 336] width 721 height 57
click at [453, 344] on h3 "In a give a shit world, that’s not enough. You have to go deeper and understand…" at bounding box center [621, 336] width 721 height 57
click at [436, 396] on p "Take the time to put your customer first. Position yourself as an advocate for …" at bounding box center [621, 398] width 721 height 69
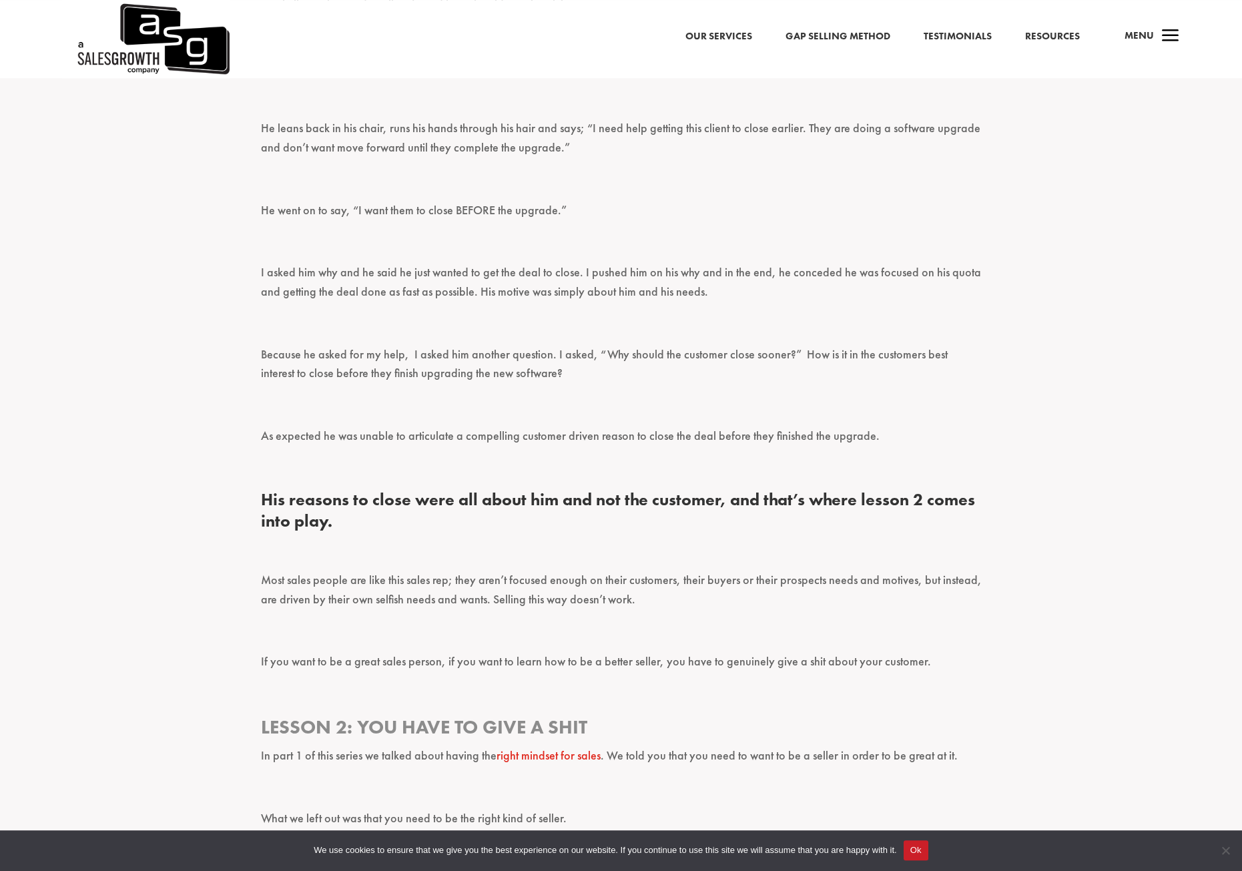
scroll to position [742, 0]
